Goal: Information Seeking & Learning: Learn about a topic

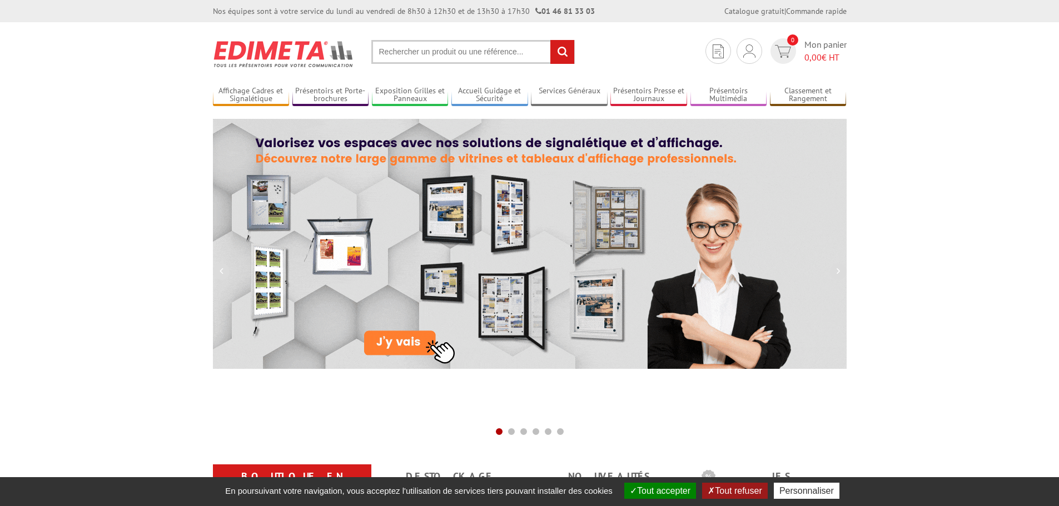
click at [467, 53] on input "text" at bounding box center [472, 52] width 203 height 24
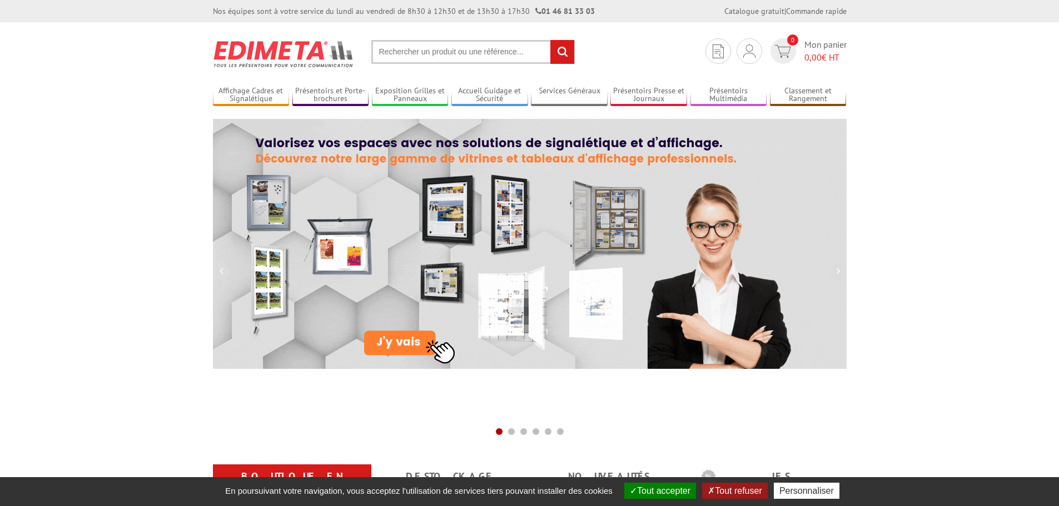
click at [465, 59] on input "text" at bounding box center [472, 52] width 203 height 24
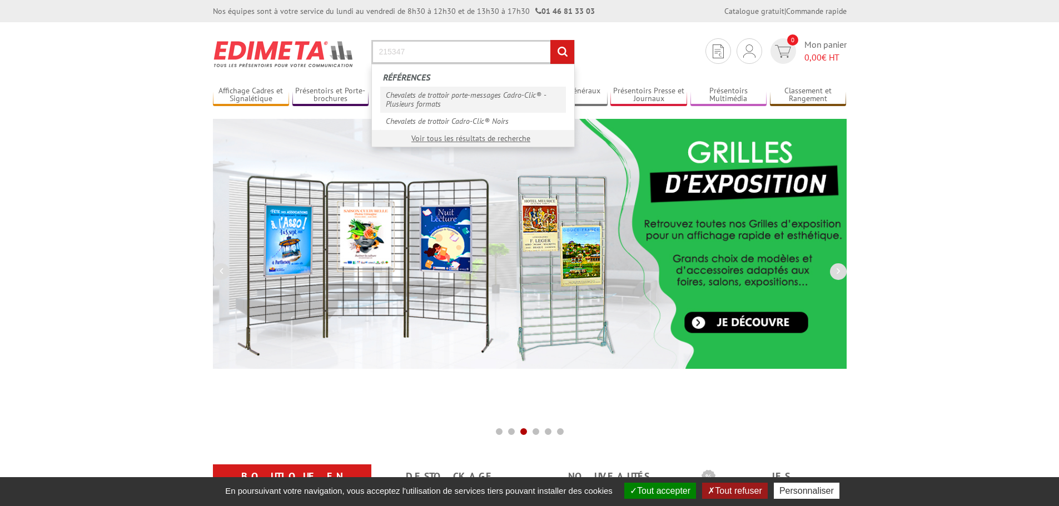
type input "215347"
click at [461, 91] on link "Chevalets de trottoir porte-messages Cadro-Clic® - Plusieurs formats" at bounding box center [473, 100] width 186 height 26
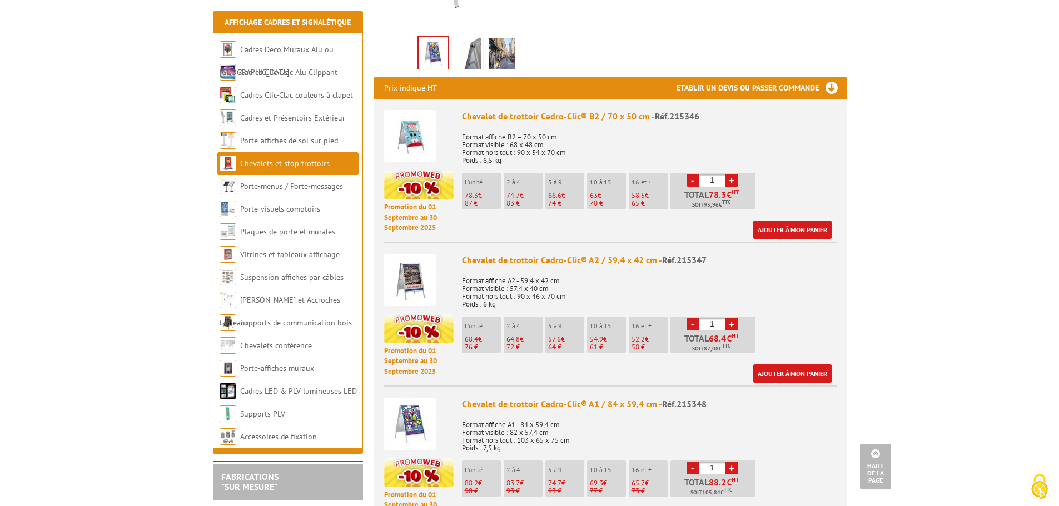
scroll to position [389, 0]
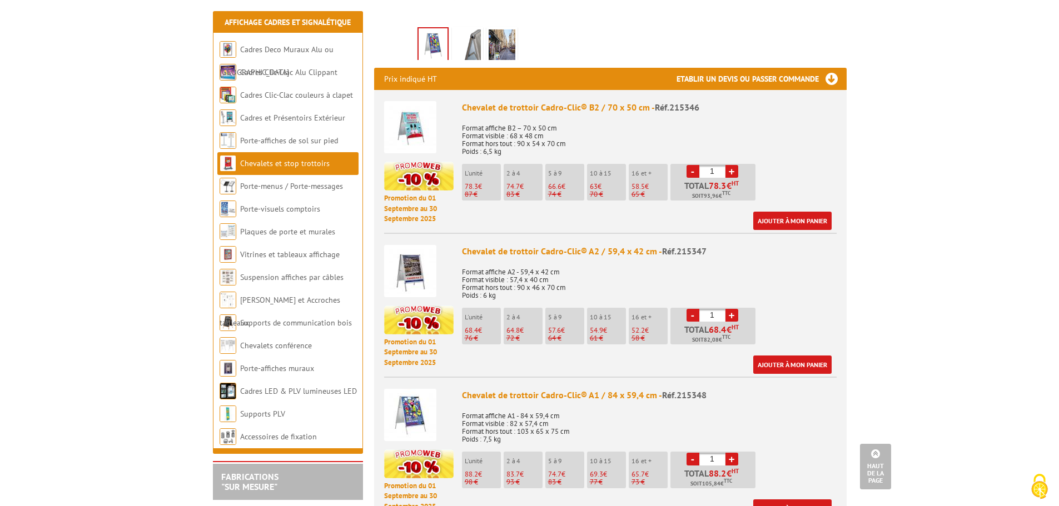
click at [422, 258] on img at bounding box center [410, 271] width 52 height 52
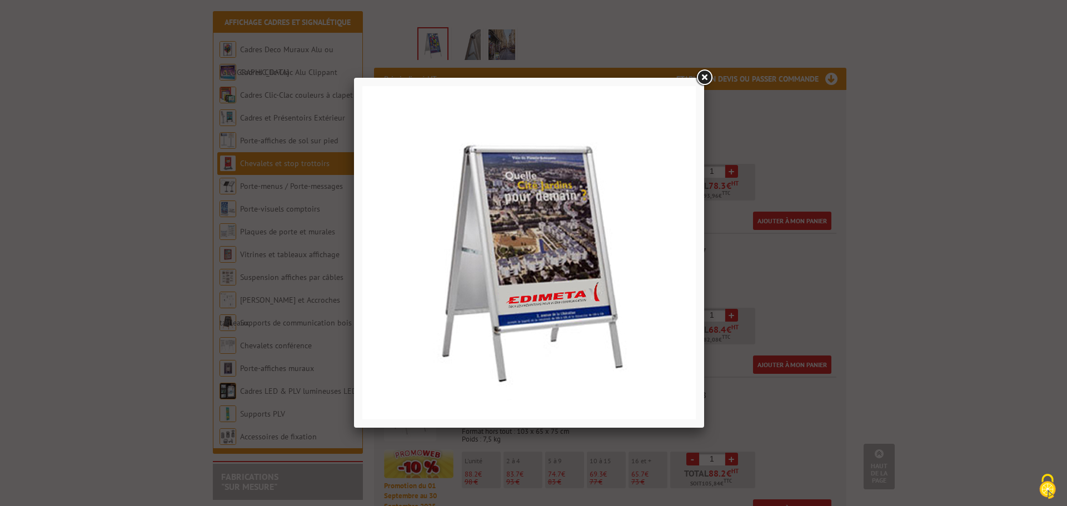
click at [570, 270] on img at bounding box center [529, 253] width 334 height 334
click at [705, 76] on link at bounding box center [704, 78] width 20 height 20
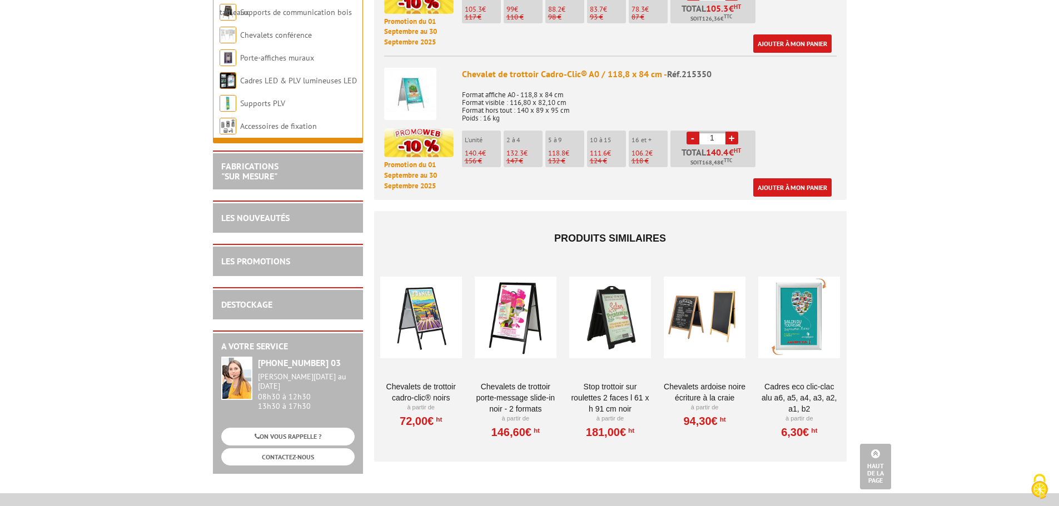
scroll to position [1001, 0]
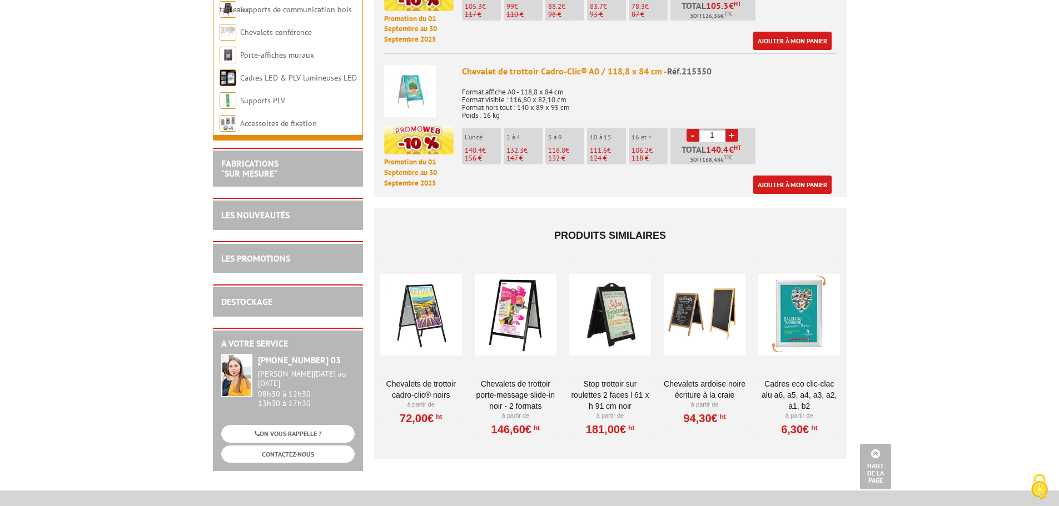
click at [438, 291] on div at bounding box center [421, 314] width 82 height 111
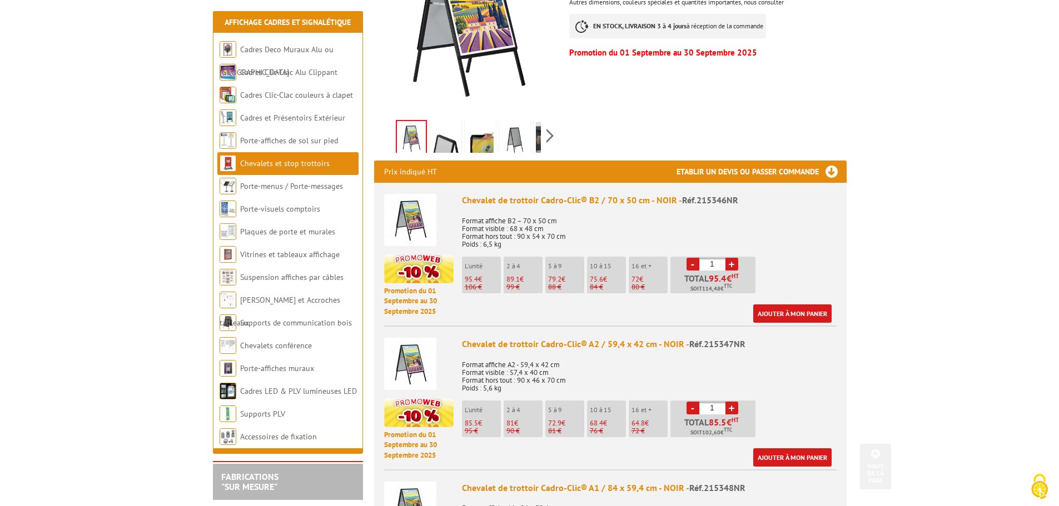
scroll to position [334, 0]
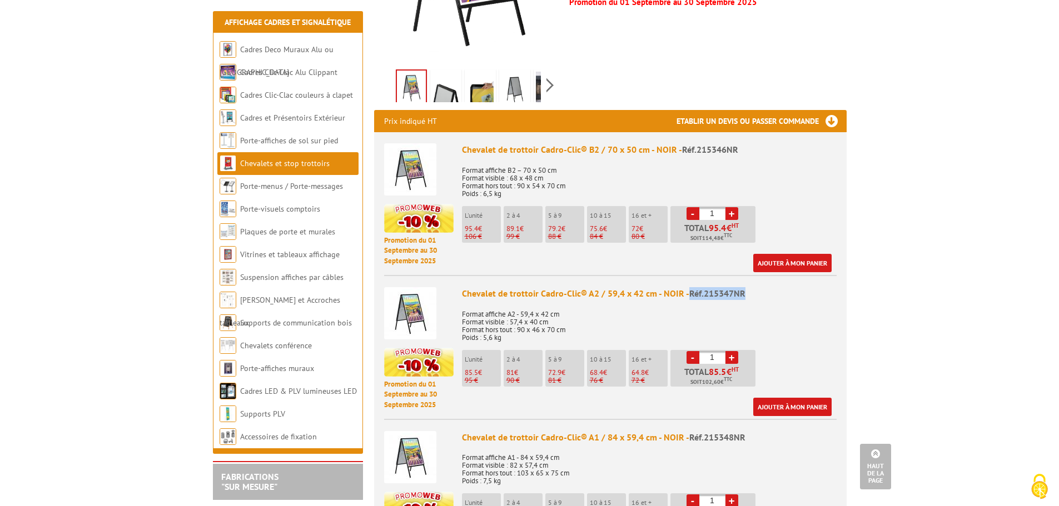
drag, startPoint x: 745, startPoint y: 293, endPoint x: 687, endPoint y: 293, distance: 58.4
click at [687, 293] on div "Chevalet de trottoir Cadro-Clic® A2 / 59,4 x 42 cm - NOIR - Réf.215347NR" at bounding box center [649, 293] width 375 height 13
copy span "Réf.215347NR"
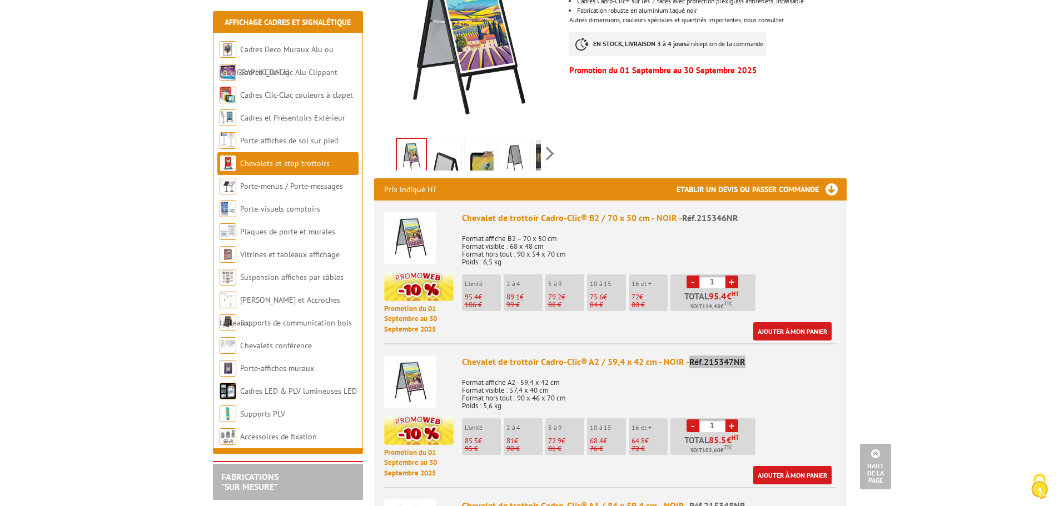
scroll to position [389, 0]
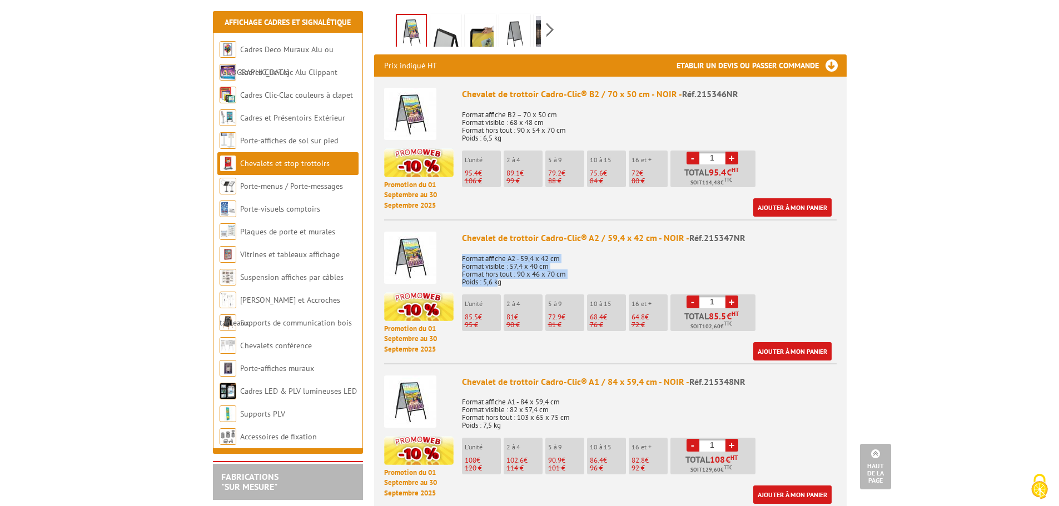
drag, startPoint x: 500, startPoint y: 283, endPoint x: 460, endPoint y: 261, distance: 45.8
click at [460, 261] on li "Promotion du [DATE] au [DATE] Chevalet de trottoir Cadro-Clic® A2 / 59,4 x 42 c…" at bounding box center [610, 290] width 452 height 141
copy p "Format affiche A2 - 59,4 x 42 cm Format visible : 57,4 x 40 cm Format hors tout…"
click at [574, 238] on div "Chevalet de trottoir Cadro-Clic® A2 / 59,4 x 42 cm - NOIR - Réf.215347NR" at bounding box center [649, 238] width 375 height 13
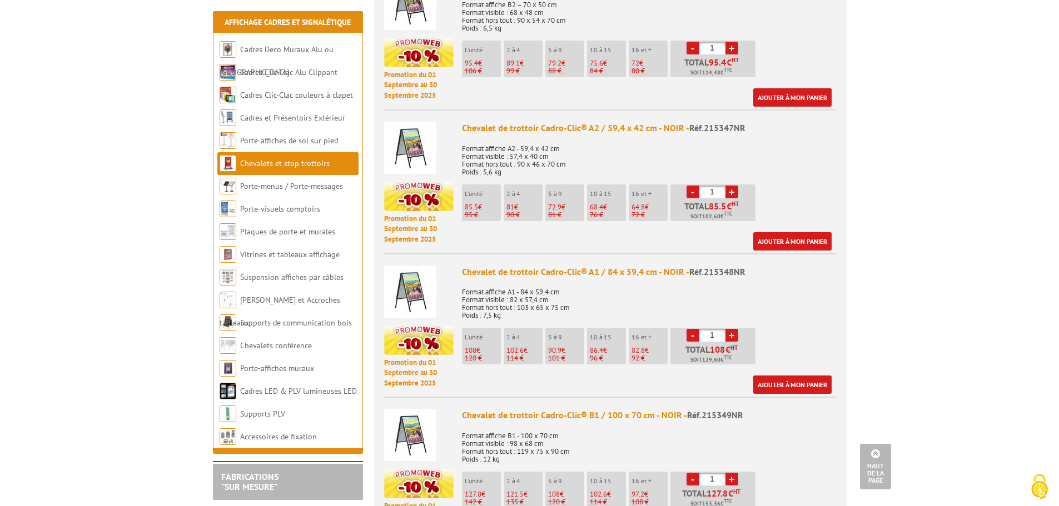
scroll to position [500, 0]
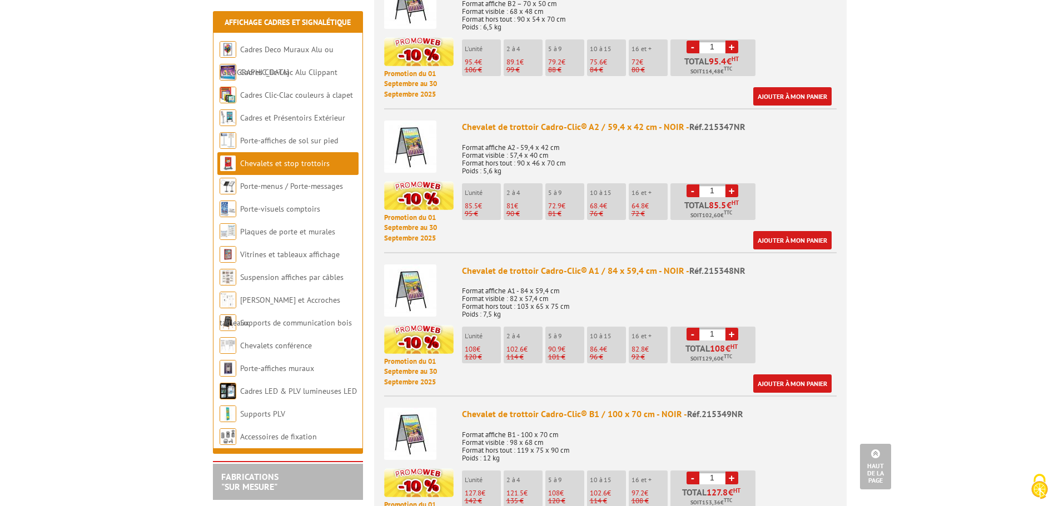
click at [477, 203] on span "85.5" at bounding box center [471, 205] width 13 height 9
click at [402, 200] on img at bounding box center [418, 195] width 69 height 29
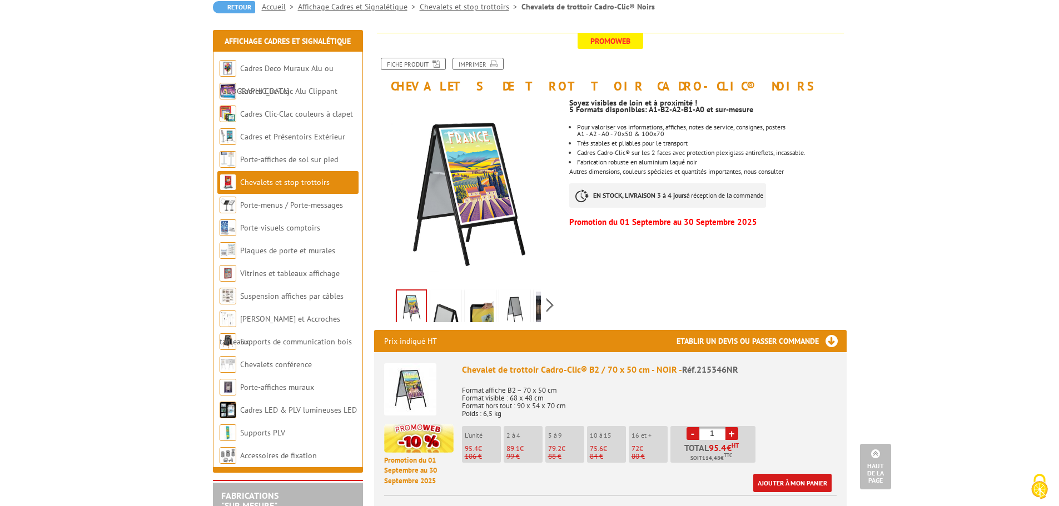
scroll to position [111, 0]
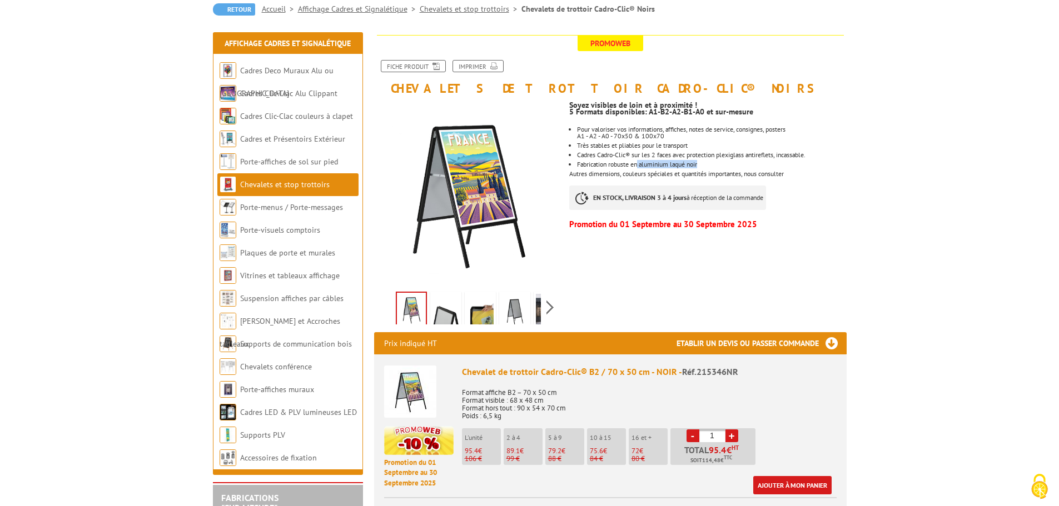
drag, startPoint x: 705, startPoint y: 164, endPoint x: 641, endPoint y: 167, distance: 64.0
click at [641, 167] on li "Fabrication robuste en aluminium laqué noir" at bounding box center [711, 164] width 269 height 7
copy li "aluminium laqué noir"
drag, startPoint x: 620, startPoint y: 145, endPoint x: 700, endPoint y: 146, distance: 79.5
click at [700, 146] on li "Très stables et pliables pour le transport" at bounding box center [711, 145] width 269 height 7
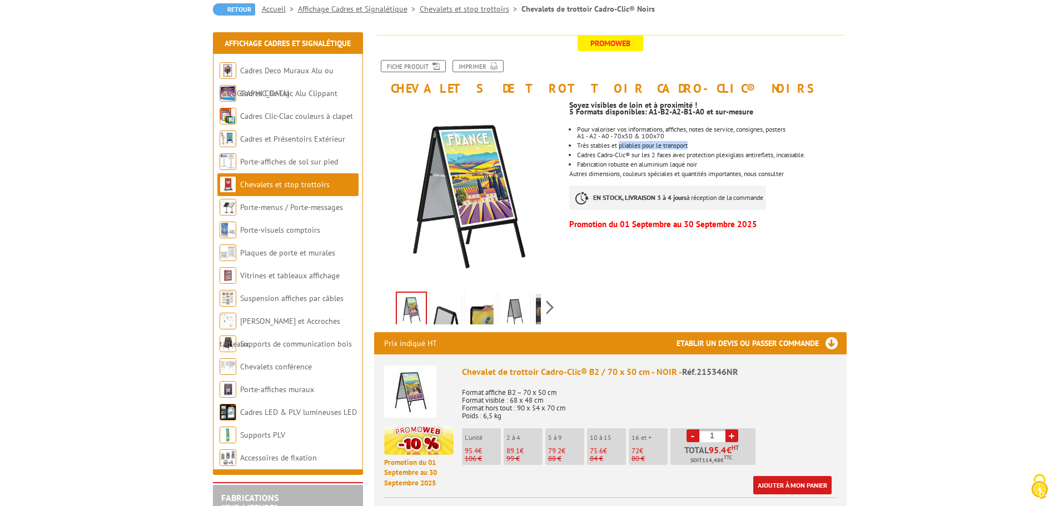
copy li "pliables pour le transport"
